Goal: Understand process/instructions: Learn how to perform a task or action

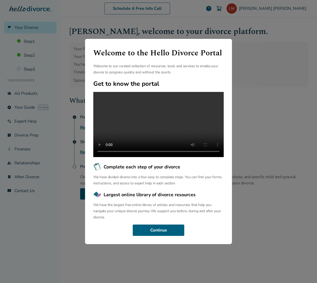
click at [275, 94] on div "Welcome to the Hello Divorce Portal Welcome to our curated collection of resour…" at bounding box center [158, 141] width 317 height 283
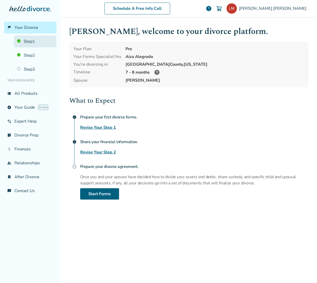
click at [28, 43] on link "Step 1" at bounding box center [35, 42] width 43 height 12
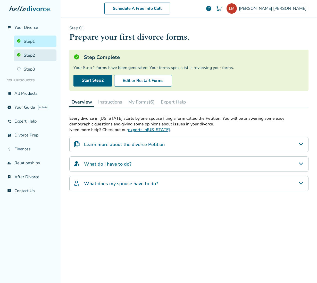
click at [28, 52] on link "Step 2" at bounding box center [35, 56] width 43 height 12
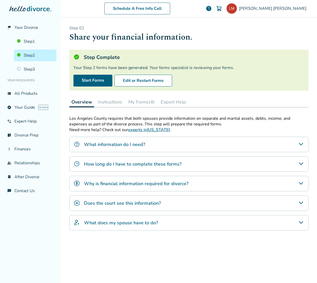
click at [139, 104] on button "My Forms (4)" at bounding box center [141, 102] width 30 height 10
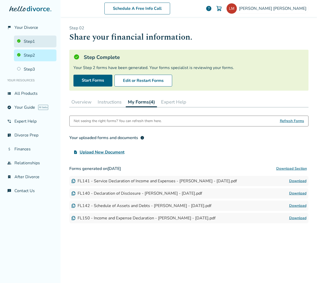
click at [36, 39] on link "Step 1" at bounding box center [35, 42] width 43 height 12
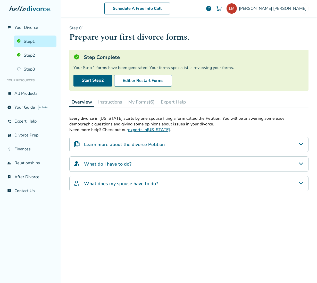
click at [139, 141] on h4 "Learn more about the divorce Petition" at bounding box center [124, 144] width 81 height 7
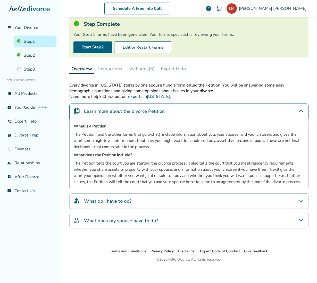
scroll to position [35, 0]
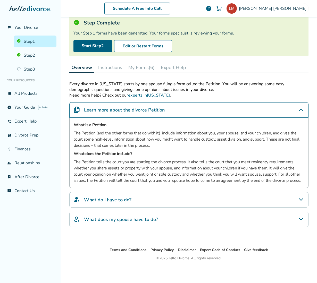
click at [161, 196] on div "What do I have to do?" at bounding box center [188, 199] width 239 height 15
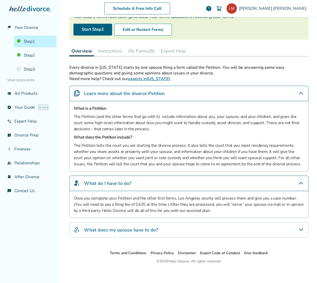
scroll to position [54, 0]
